Goal: Task Accomplishment & Management: Manage account settings

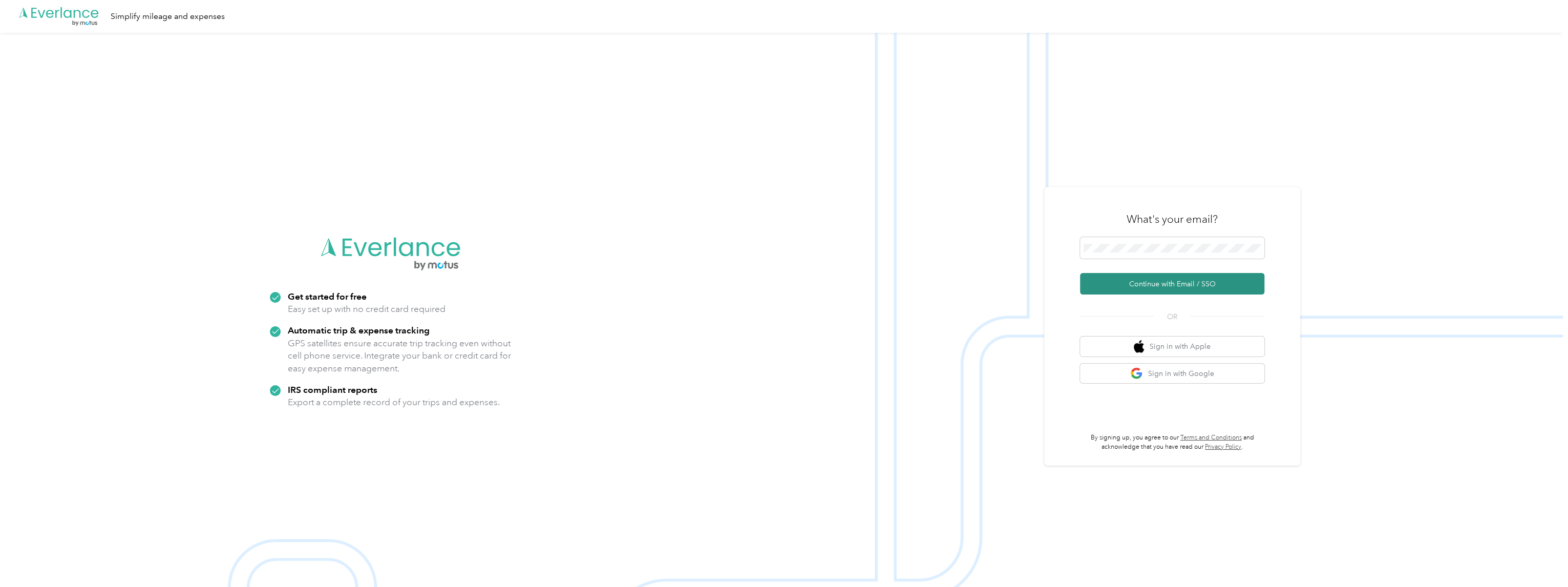
click at [1176, 283] on button "Continue with Email / SSO" at bounding box center [1172, 283] width 184 height 22
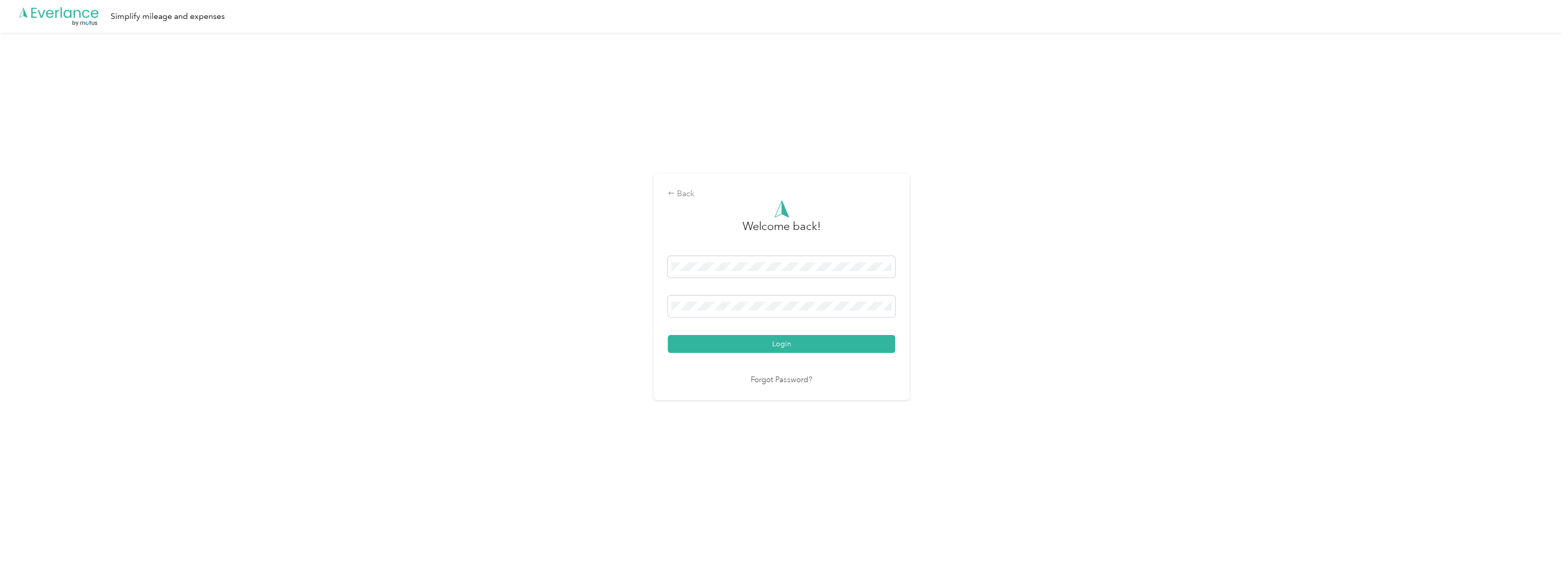
click at [770, 344] on button "Login" at bounding box center [781, 343] width 227 height 18
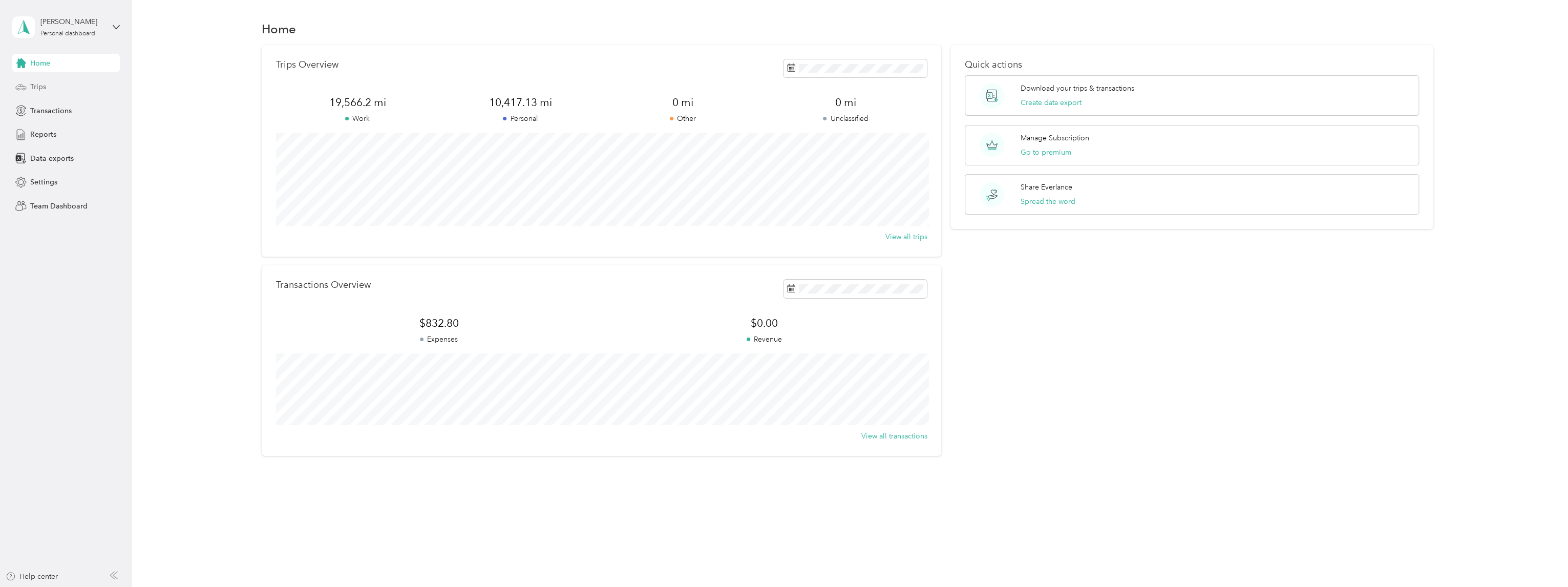
click at [29, 86] on div "Trips" at bounding box center [65, 87] width 107 height 19
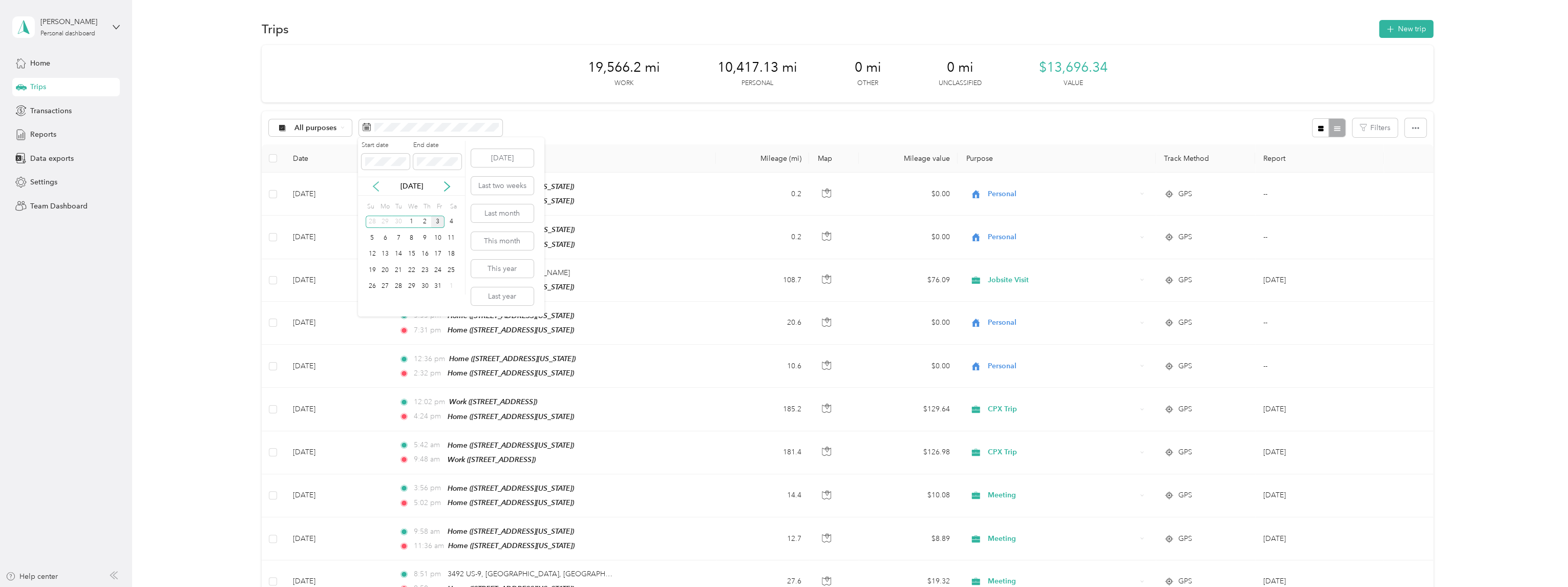
click at [377, 185] on icon at bounding box center [376, 186] width 11 height 11
click at [386, 224] on div "1" at bounding box center [386, 222] width 14 height 13
click at [401, 285] on div "30" at bounding box center [398, 286] width 14 height 13
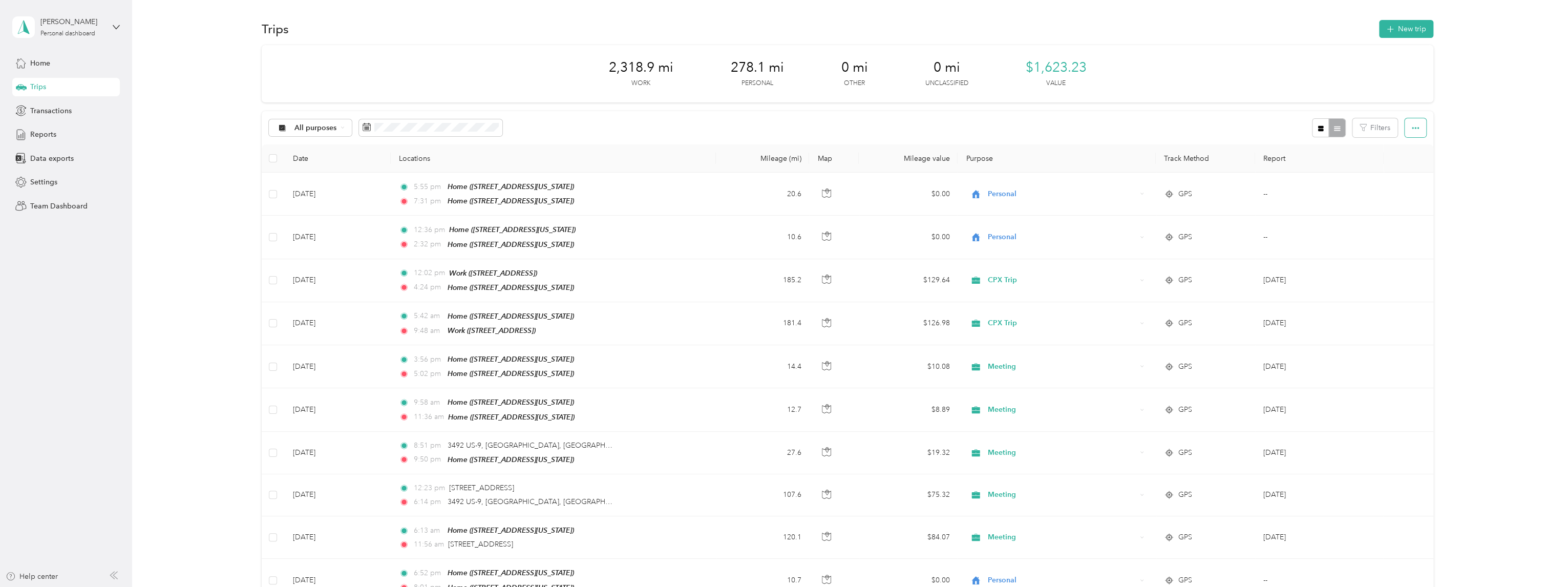
click at [1412, 129] on icon "button" at bounding box center [1415, 128] width 8 height 2
click at [1405, 150] on span "Select all" at bounding box center [1400, 147] width 28 height 9
click at [375, 132] on button "button" at bounding box center [377, 127] width 22 height 18
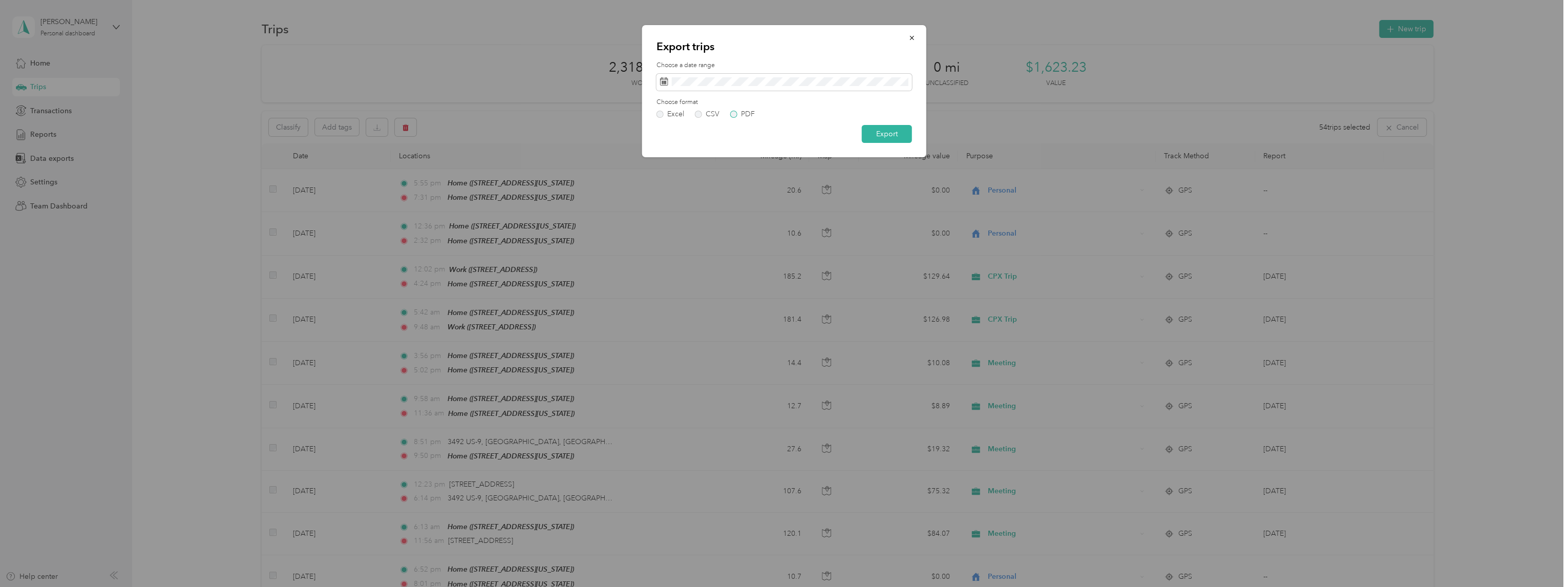
click at [748, 115] on div "PDF" at bounding box center [748, 114] width 14 height 8
click at [881, 139] on button "Export" at bounding box center [886, 134] width 50 height 18
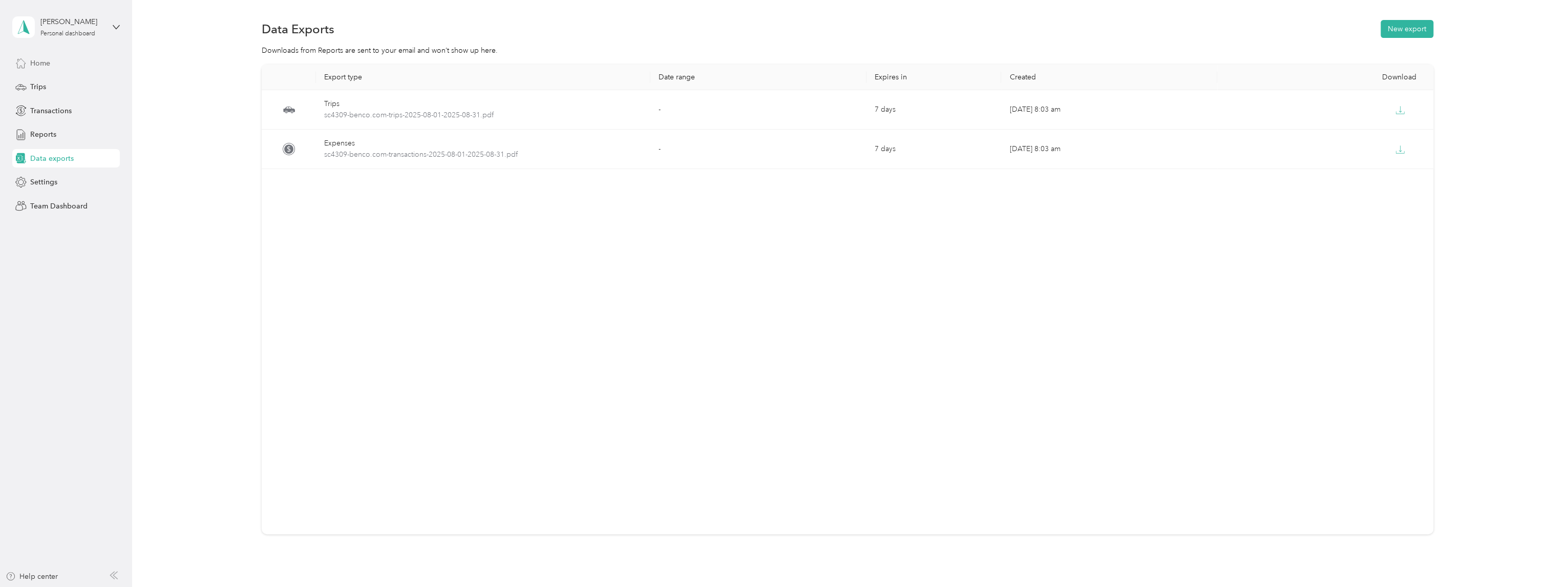
click at [39, 66] on span "Home" at bounding box center [40, 63] width 20 height 11
